Goal: Check status: Check status

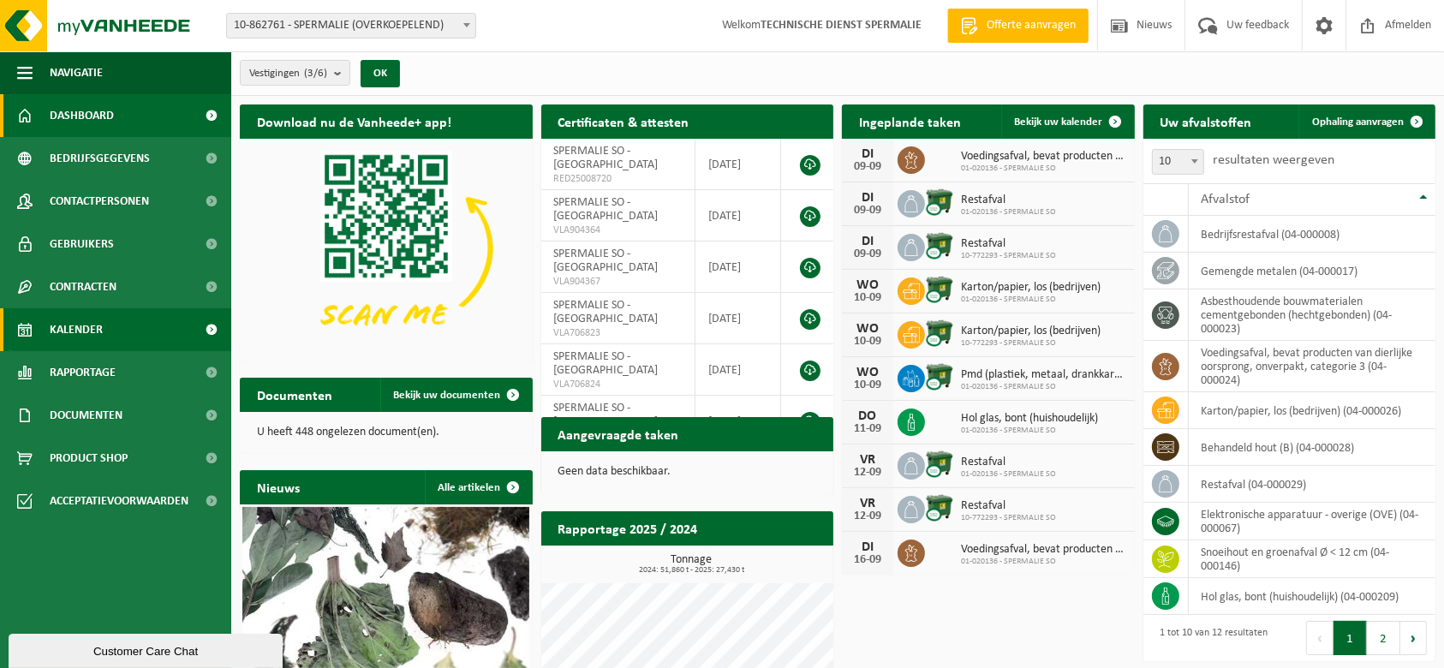
click at [123, 323] on link "Kalender" at bounding box center [115, 329] width 231 height 43
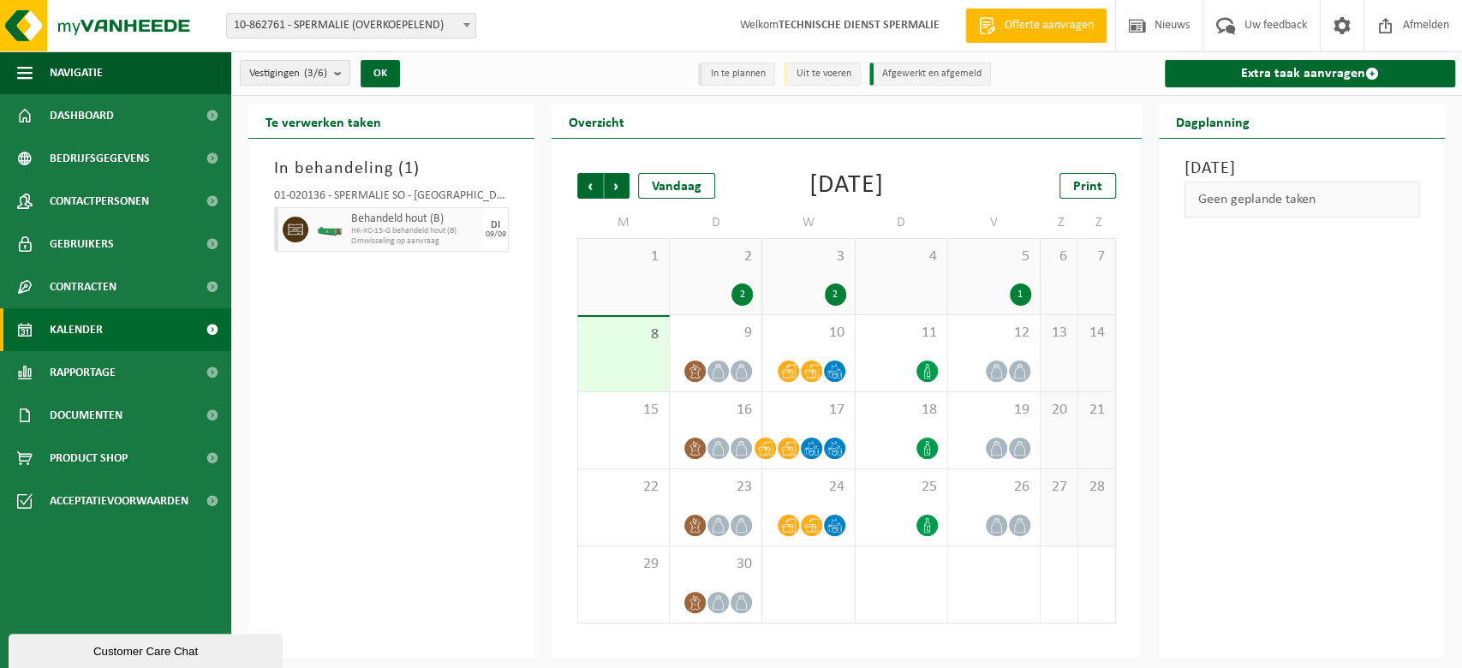
click at [800, 284] on div "2" at bounding box center [808, 294] width 75 height 22
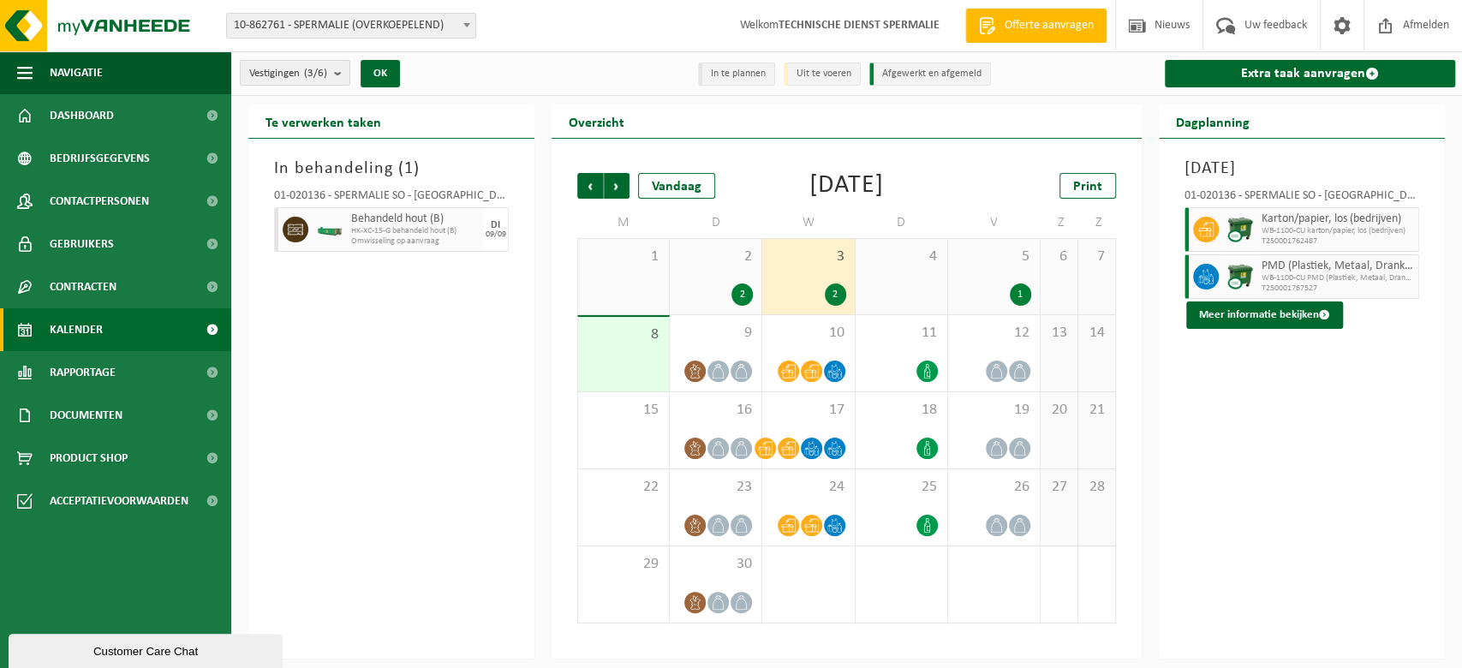
click at [712, 283] on div "2" at bounding box center [715, 294] width 75 height 22
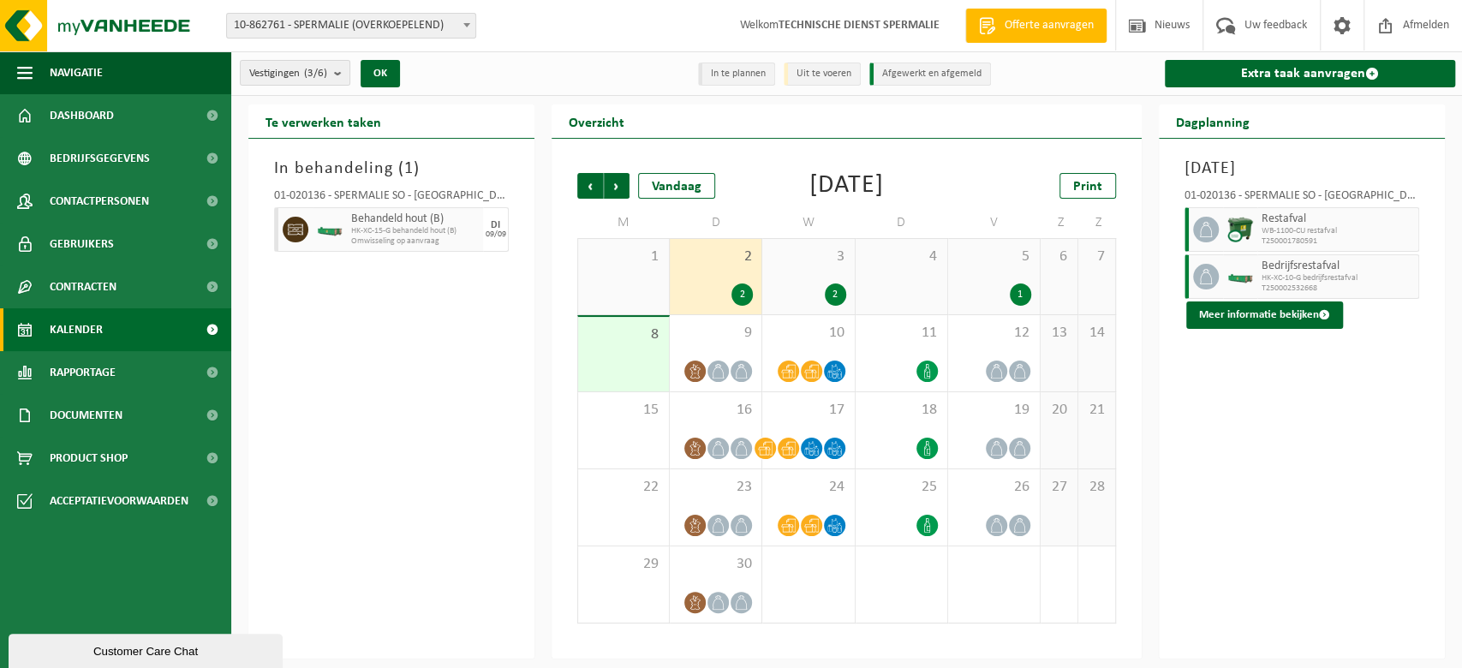
click at [1285, 218] on span "Restafval" at bounding box center [1337, 219] width 152 height 14
click at [1233, 312] on button "Meer informatie bekijken" at bounding box center [1264, 314] width 157 height 27
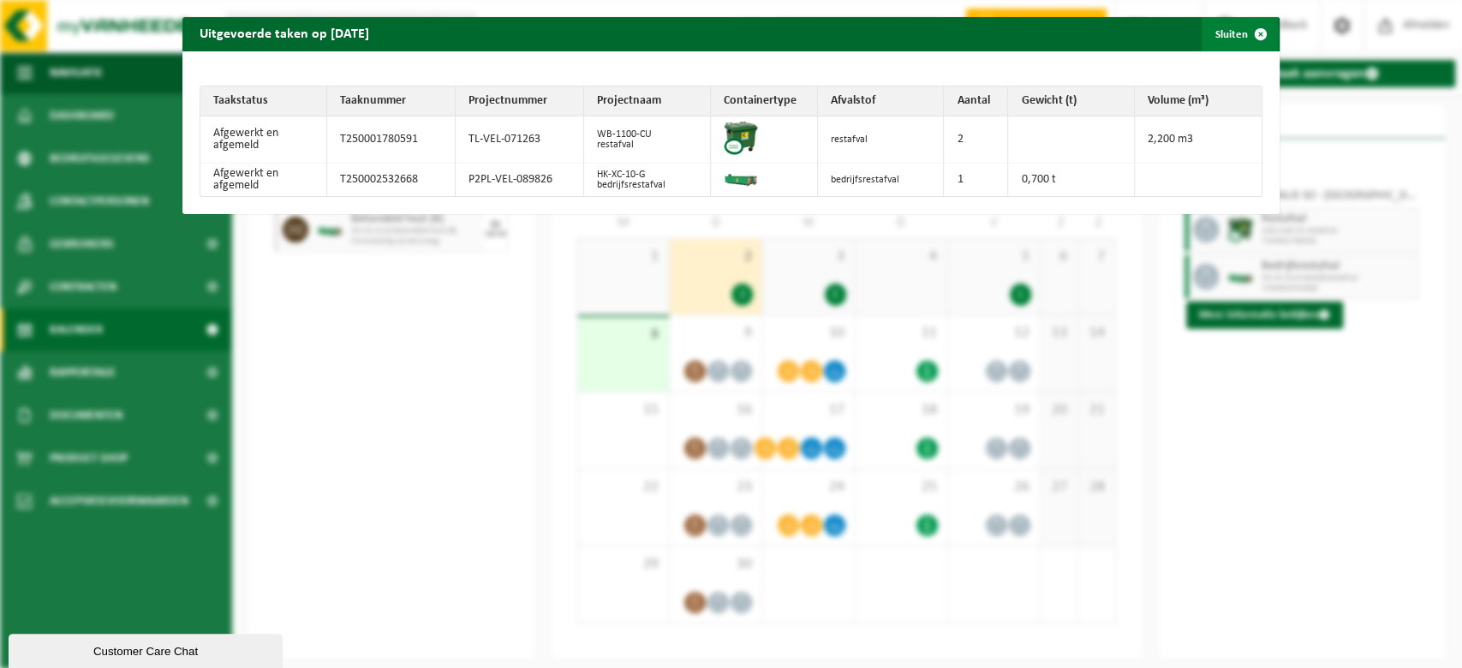
click at [1245, 31] on span "button" at bounding box center [1260, 34] width 34 height 34
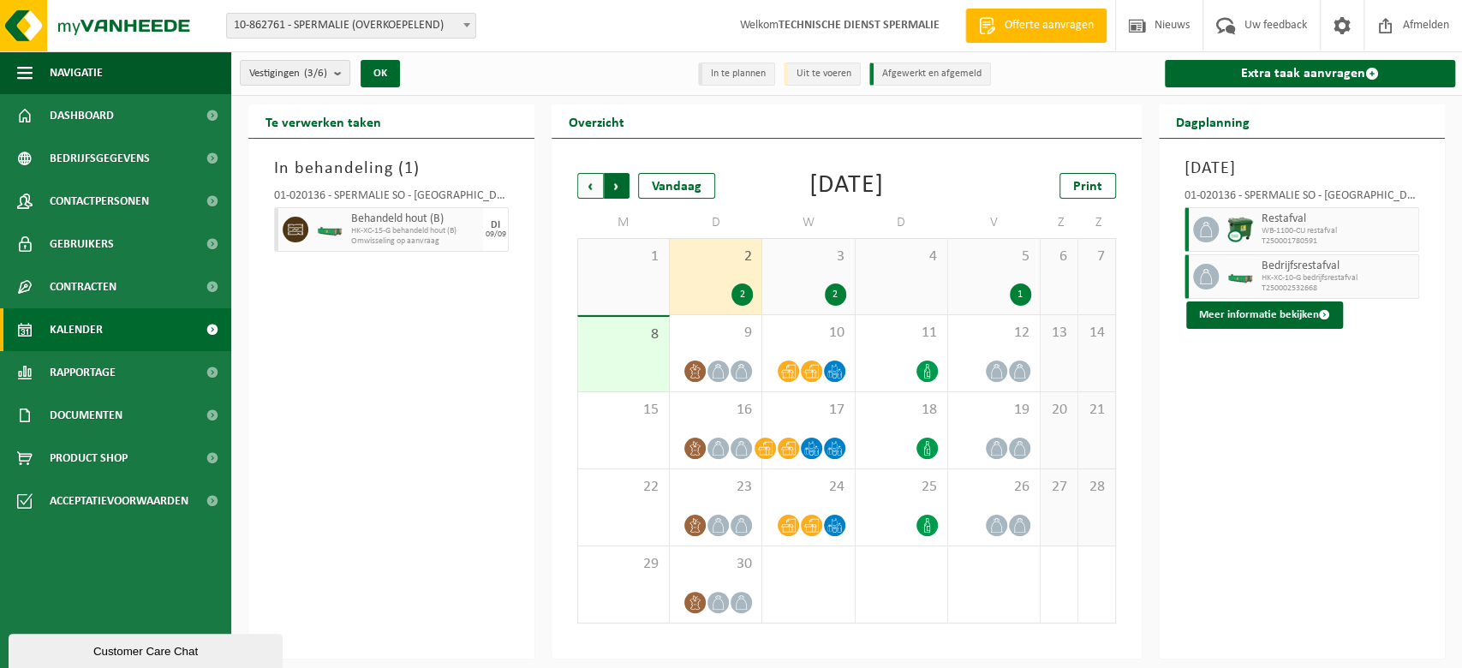
click at [598, 174] on span "Vorige" at bounding box center [590, 186] width 26 height 26
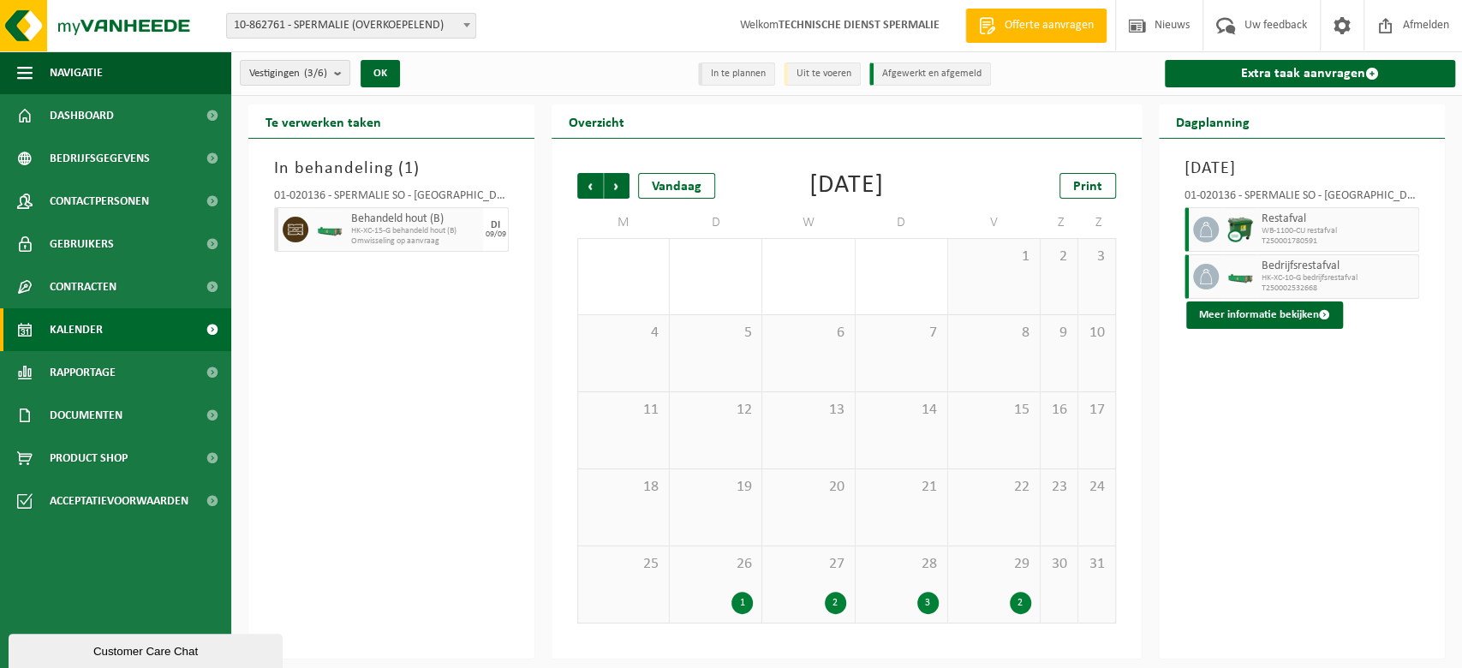
click at [806, 574] on div "27 2" at bounding box center [808, 584] width 92 height 76
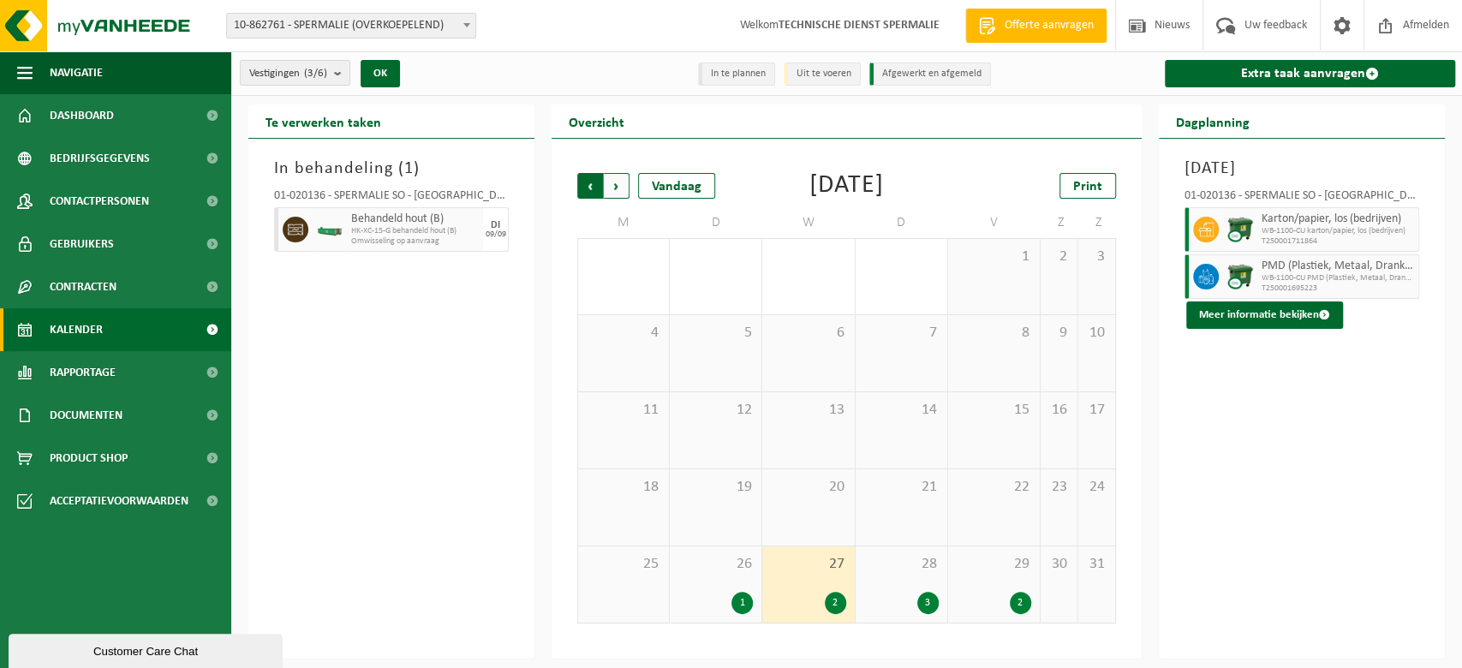
click at [617, 181] on span "Volgende" at bounding box center [617, 186] width 26 height 26
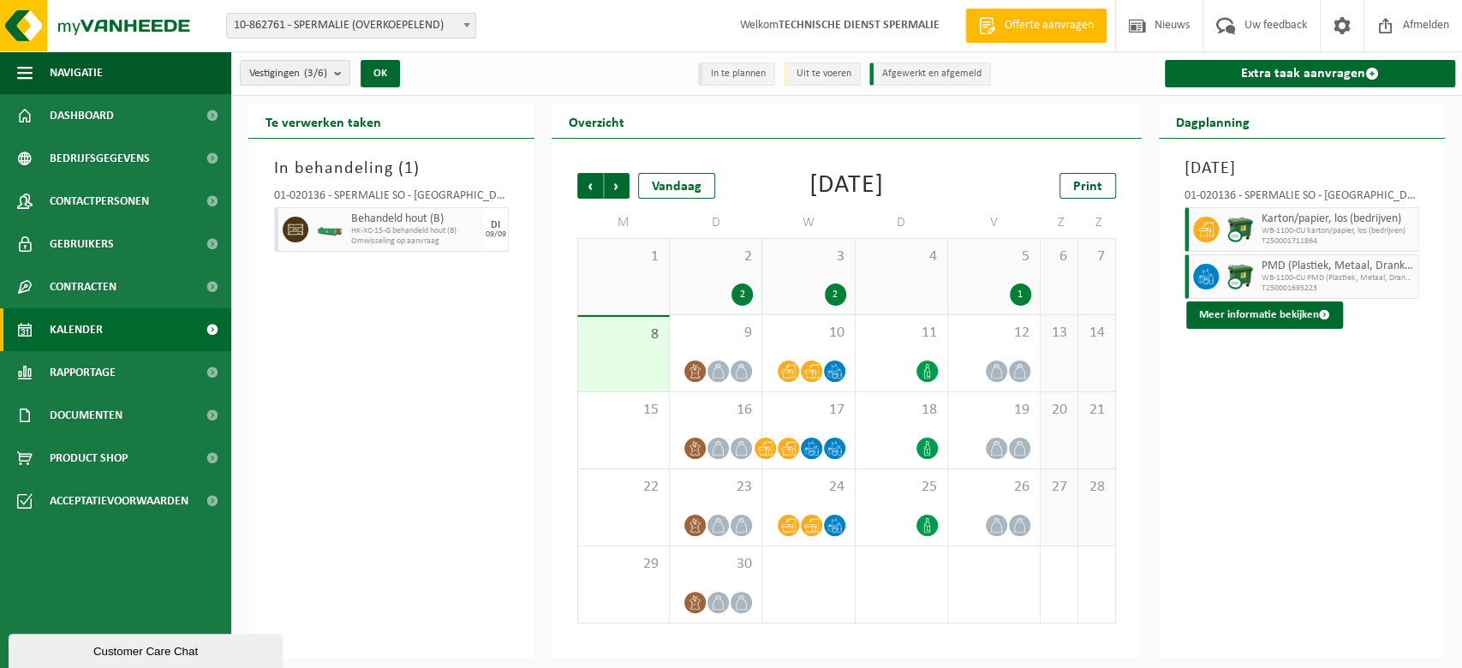
click at [804, 289] on div "2" at bounding box center [808, 294] width 75 height 22
click at [725, 354] on div "9" at bounding box center [716, 353] width 92 height 76
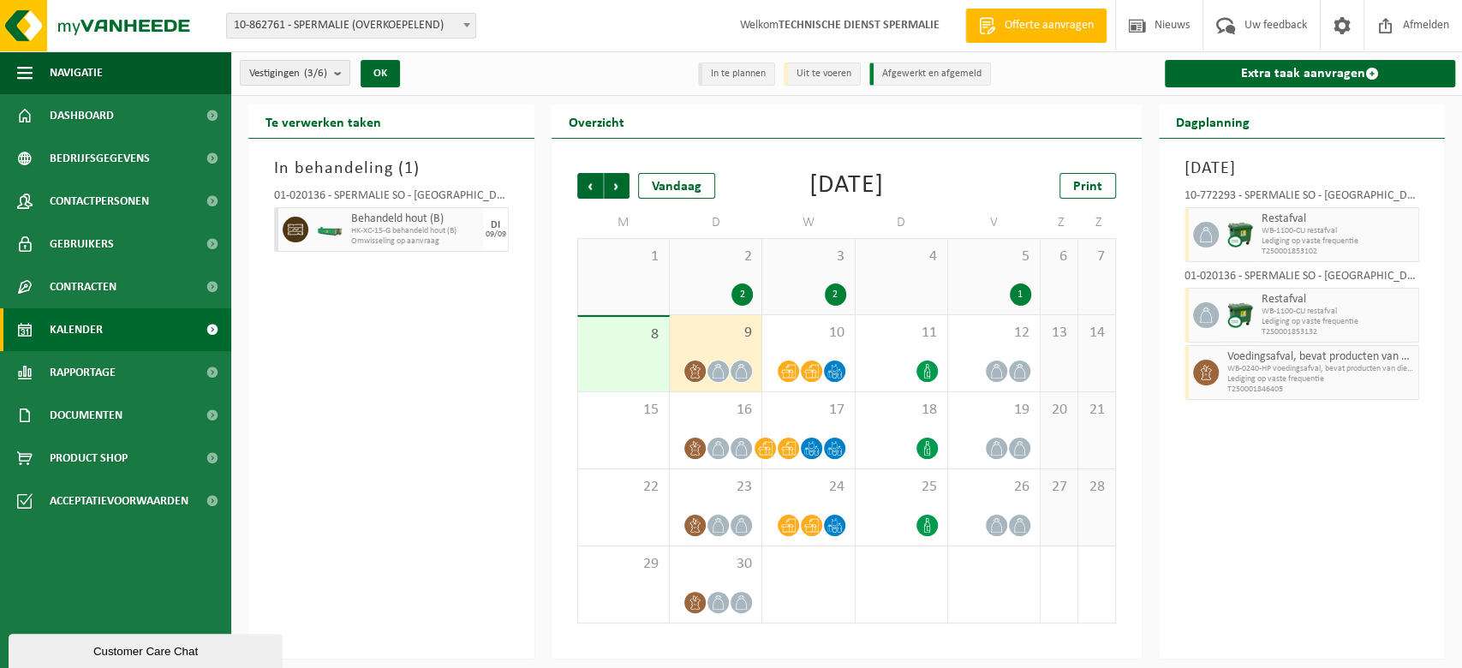
click at [1243, 312] on img at bounding box center [1240, 315] width 26 height 26
click at [1231, 234] on img at bounding box center [1240, 235] width 26 height 26
click at [1213, 231] on span at bounding box center [1206, 235] width 26 height 26
click at [718, 346] on div "9" at bounding box center [716, 353] width 92 height 76
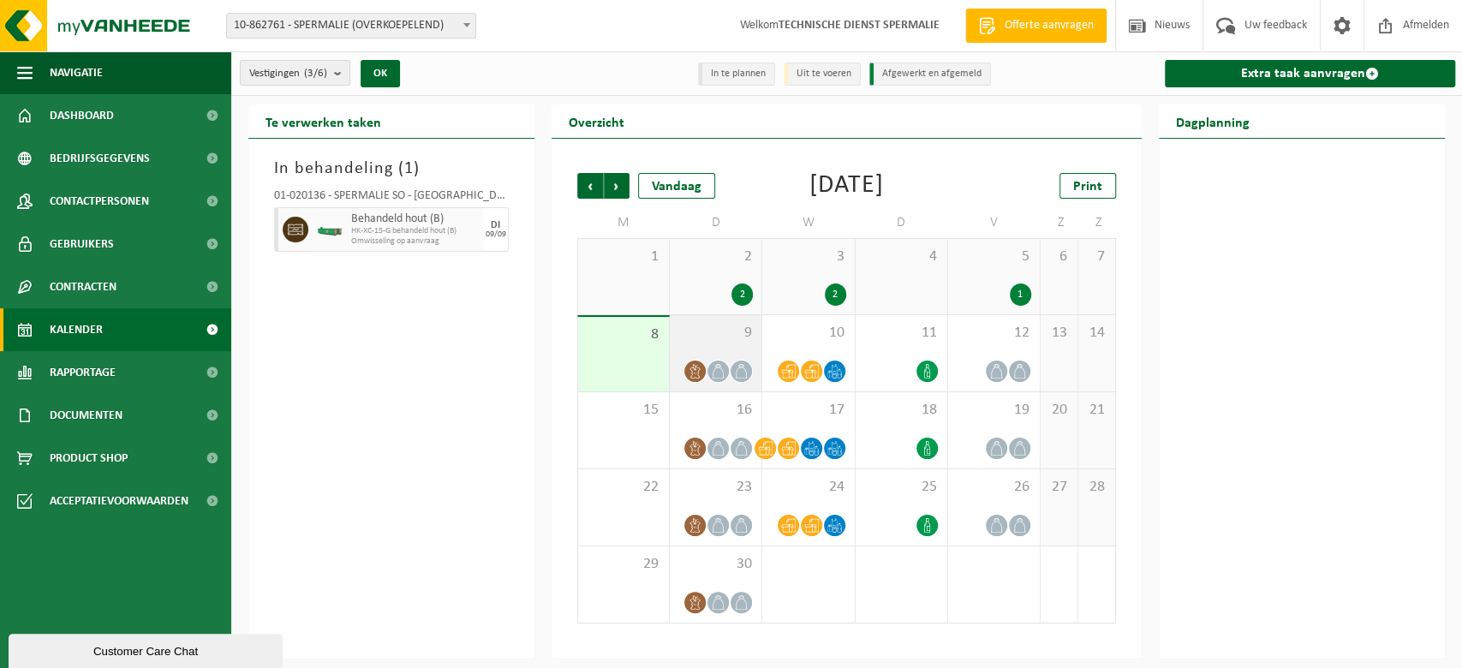
click at [711, 372] on icon at bounding box center [718, 371] width 15 height 15
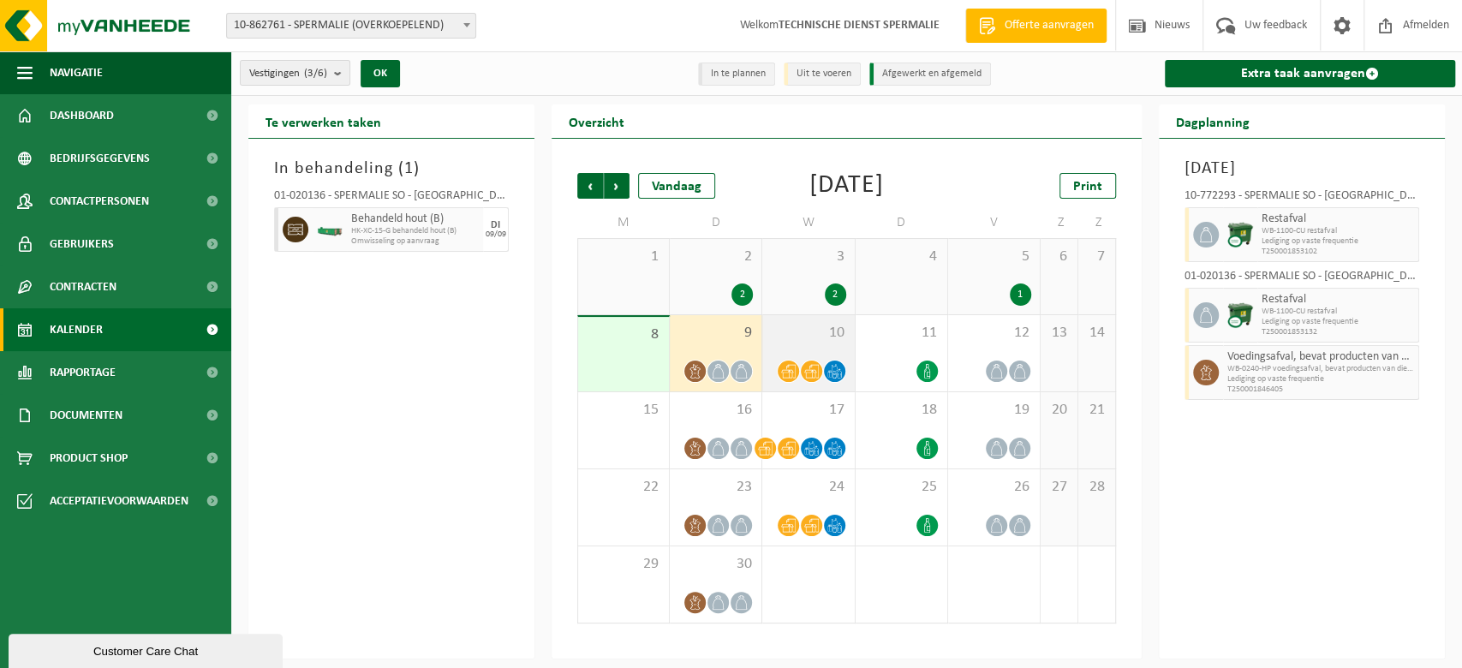
click at [836, 356] on div "10" at bounding box center [808, 353] width 92 height 76
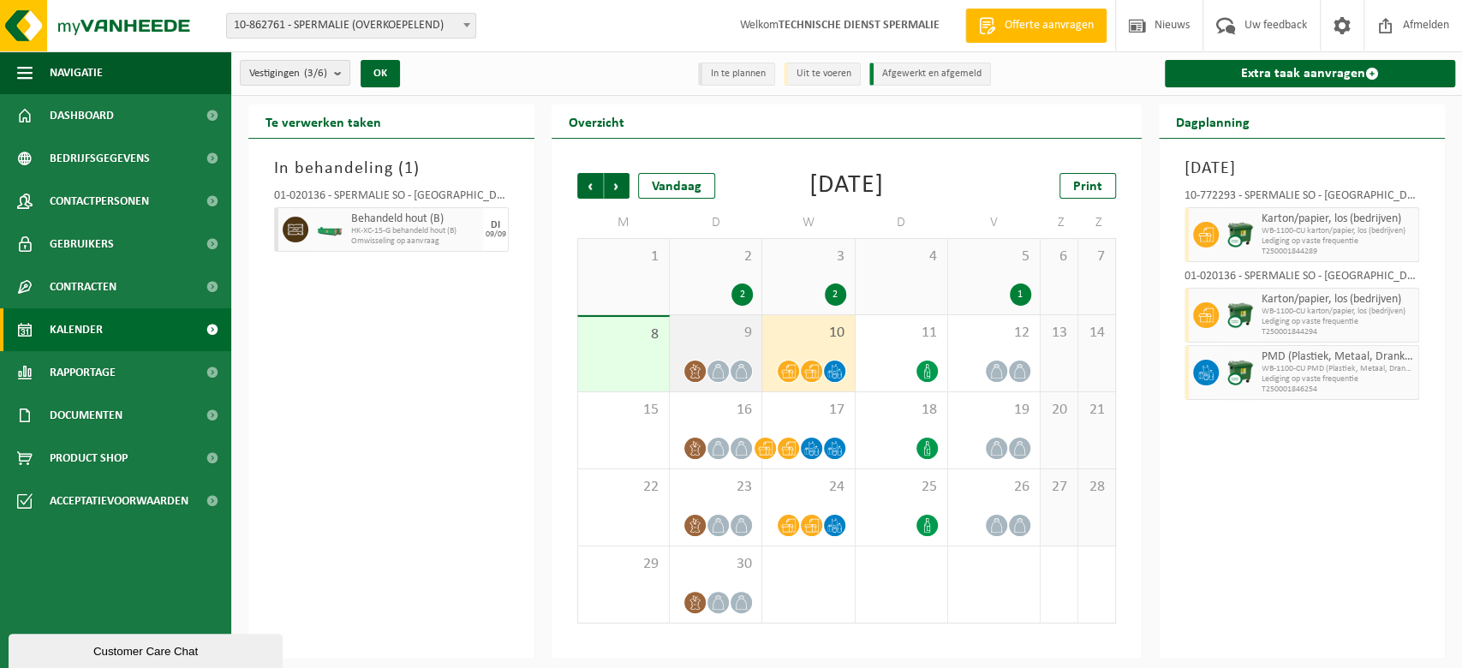
click at [732, 368] on span at bounding box center [740, 371] width 21 height 21
